Goal: Information Seeking & Learning: Learn about a topic

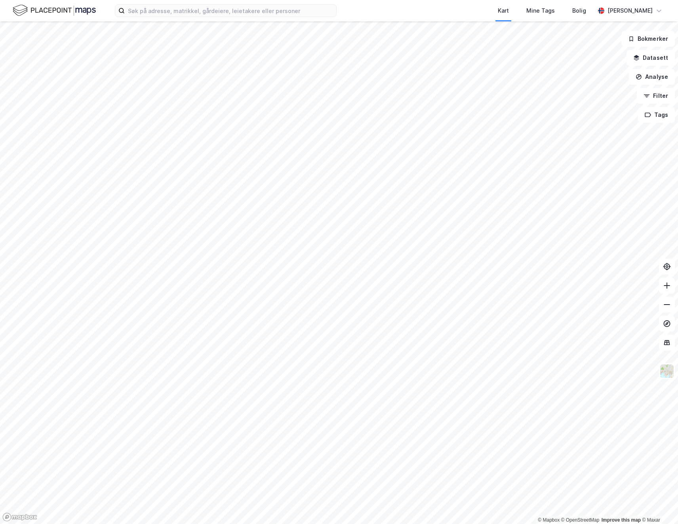
click at [260, 17] on div "Kart Mine Tags Bolig Jostein Faye-Petersen" at bounding box center [339, 10] width 678 height 21
click at [259, 15] on input at bounding box center [230, 11] width 211 height 12
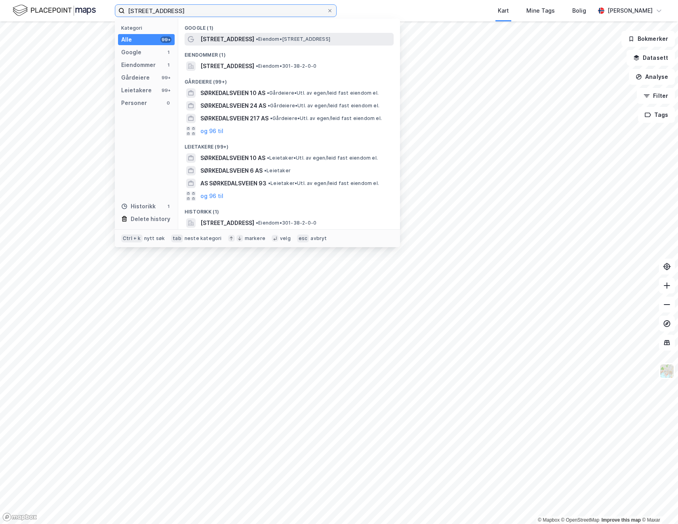
type input "sørkedalsveien 10"
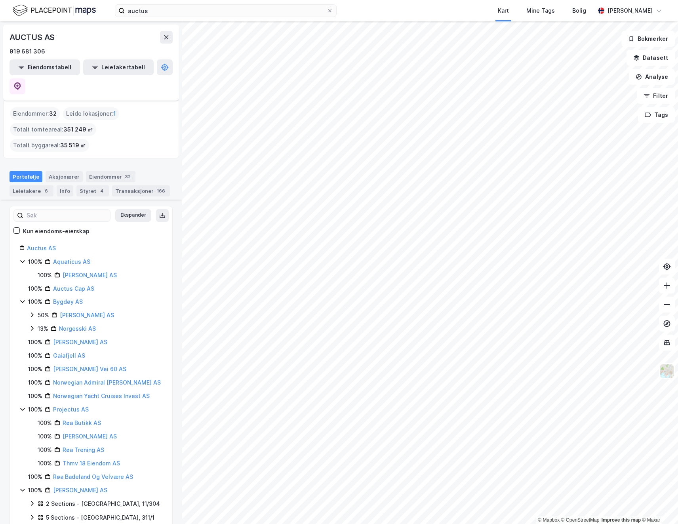
scroll to position [198, 0]
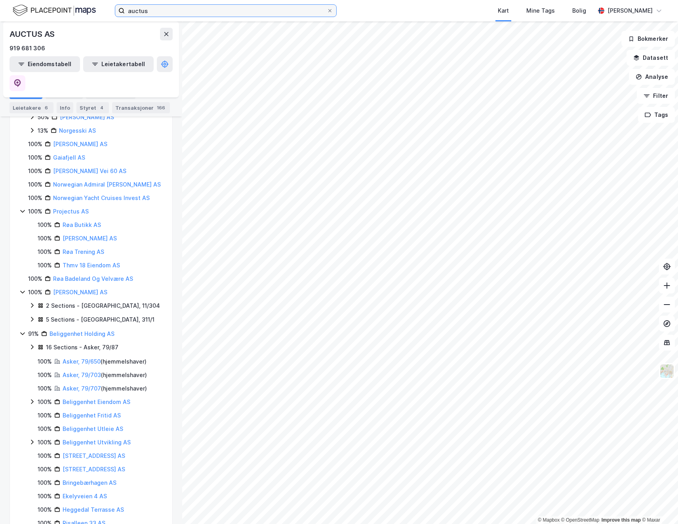
click at [139, 15] on input "auctus" at bounding box center [226, 11] width 202 height 12
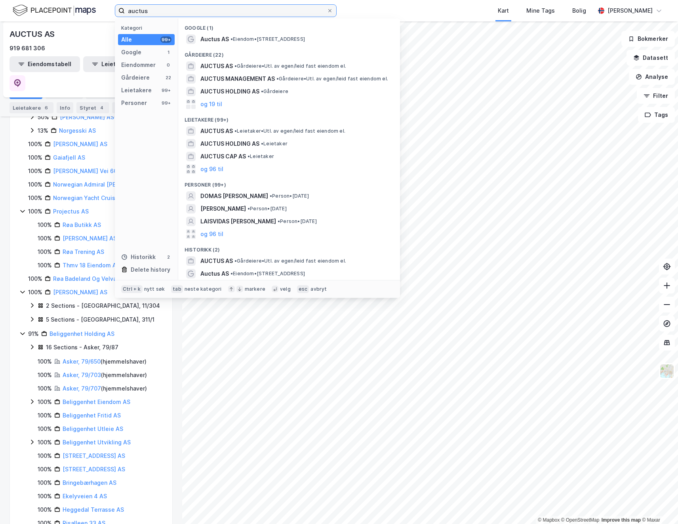
click at [139, 15] on input "auctus" at bounding box center [226, 11] width 202 height 12
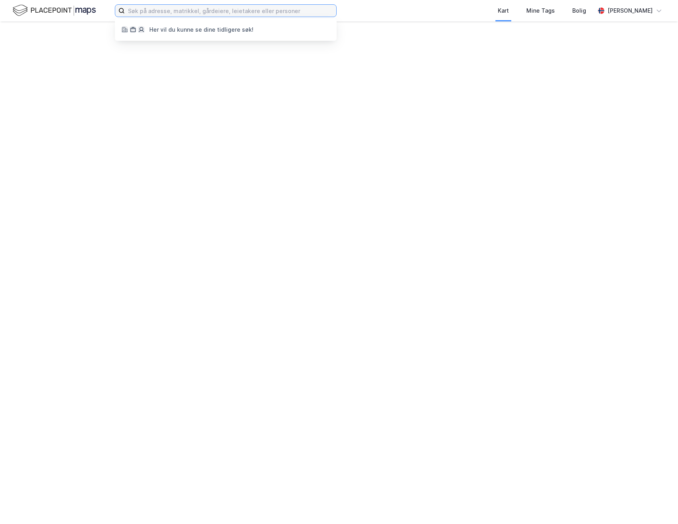
click at [153, 11] on input at bounding box center [230, 11] width 211 height 12
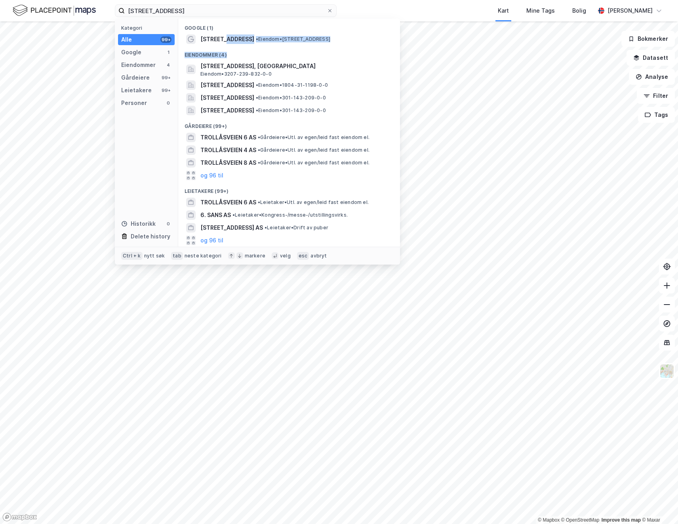
drag, startPoint x: 221, startPoint y: 39, endPoint x: 230, endPoint y: 55, distance: 18.6
click at [230, 55] on div "Google (1) [STREET_ADDRESS] • Eiendom • [STREET_ADDRESS] (4) [STREET_ADDRESS], …" at bounding box center [289, 133] width 222 height 228
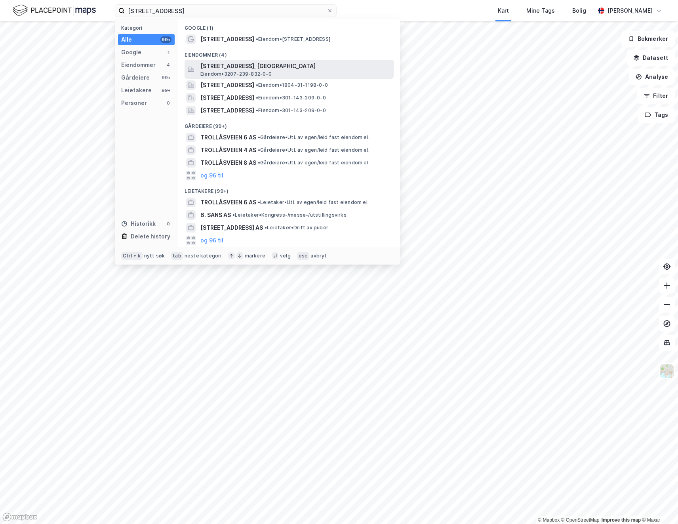
drag, startPoint x: 230, startPoint y: 55, endPoint x: 232, endPoint y: 71, distance: 15.6
click at [232, 71] on span "Eiendom • 3207-239-832-0-0" at bounding box center [235, 74] width 71 height 6
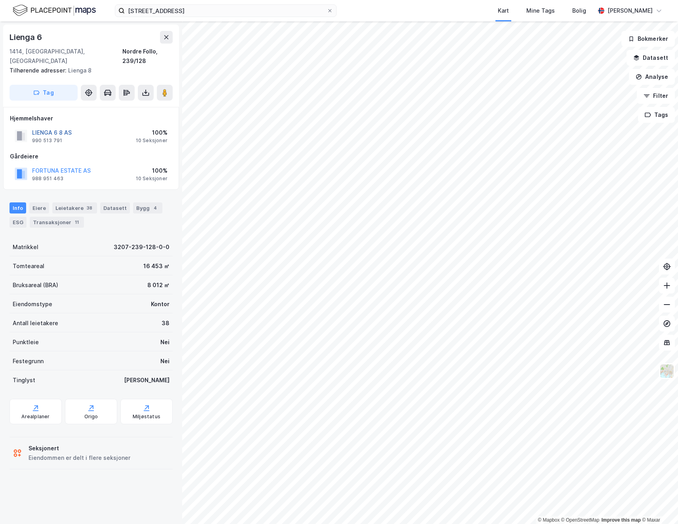
click at [0, 0] on button "LIENGA 6 8 AS" at bounding box center [0, 0] width 0 height 0
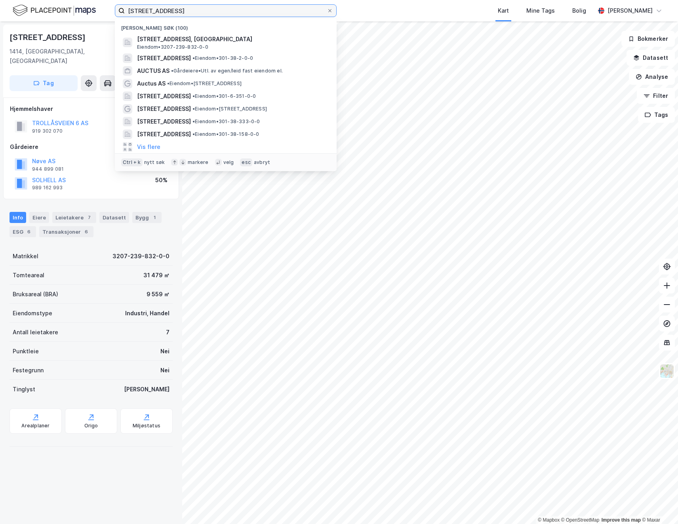
click at [134, 13] on input "[STREET_ADDRESS]" at bounding box center [226, 11] width 202 height 12
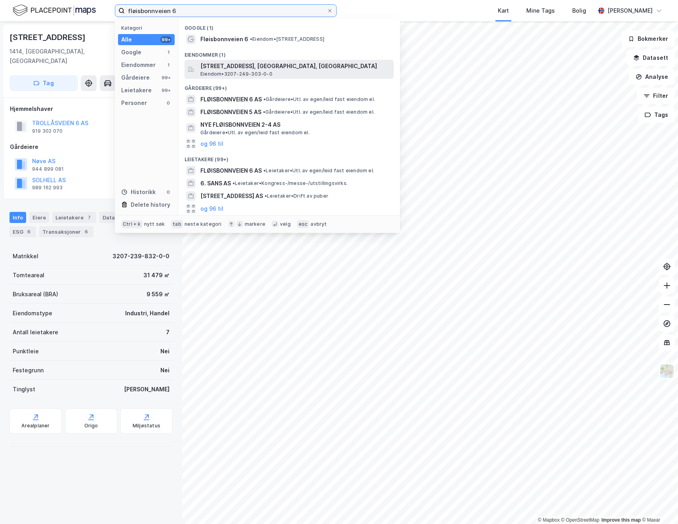
type input "fløisbonnveien 6"
click at [238, 75] on span "Eiendom • 3207-249-303-0-0" at bounding box center [236, 74] width 72 height 6
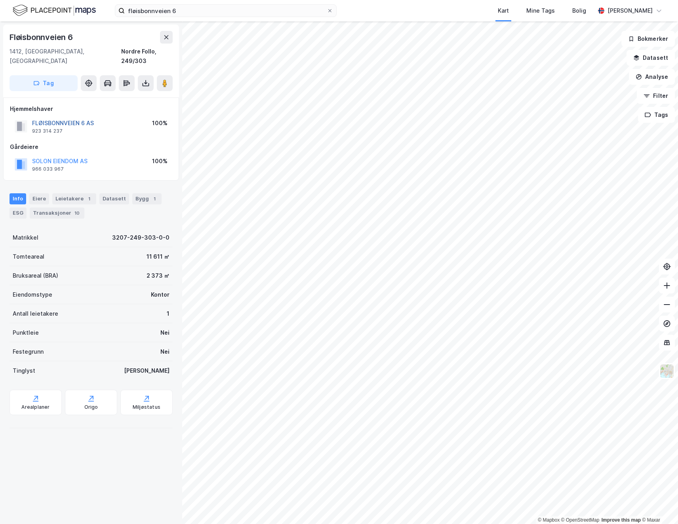
click at [0, 0] on button "FLØISBONNVEIEN 6 AS" at bounding box center [0, 0] width 0 height 0
